Goal: Find specific page/section: Find specific page/section

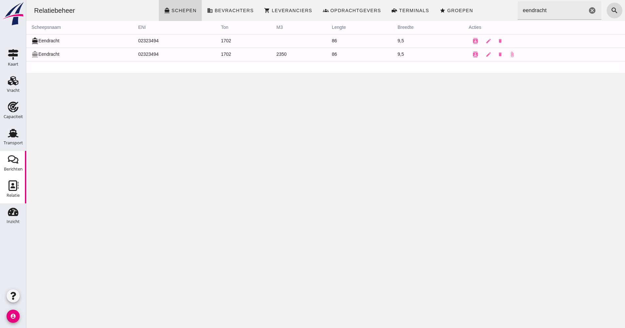
click at [16, 160] on icon "Berichten" at bounding box center [13, 159] width 11 height 11
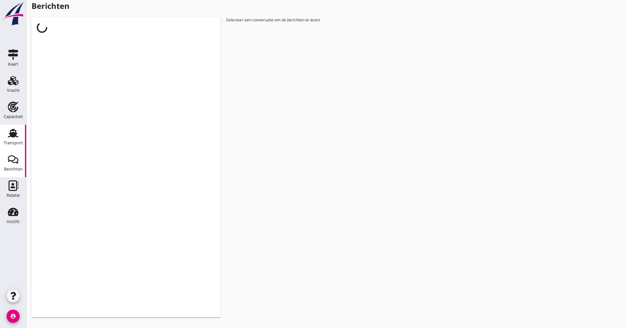
click at [15, 146] on div "Transport" at bounding box center [13, 143] width 19 height 9
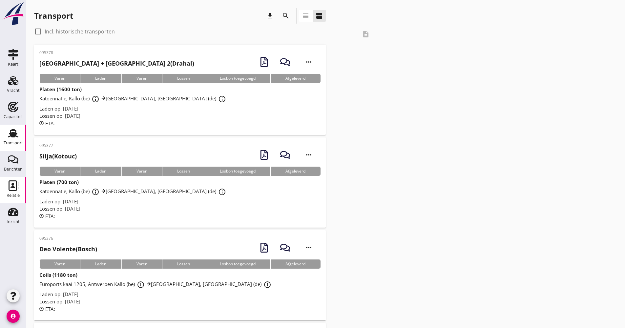
click at [16, 181] on use at bounding box center [14, 186] width 10 height 11
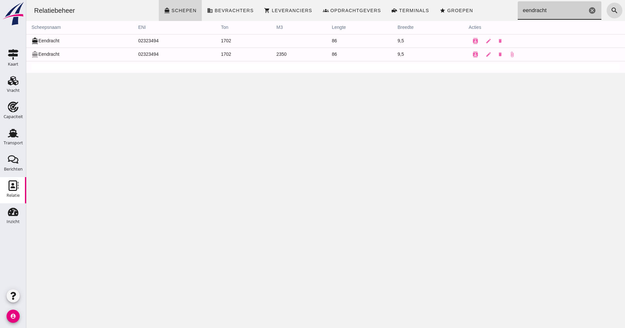
drag, startPoint x: 574, startPoint y: 8, endPoint x: 501, endPoint y: 11, distance: 73.6
click at [518, 9] on input "eendracht" at bounding box center [553, 10] width 70 height 18
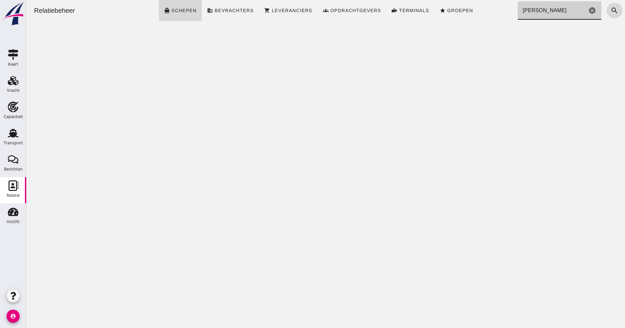
type input "[PERSON_NAME]"
